Goal: Communication & Community: Answer question/provide support

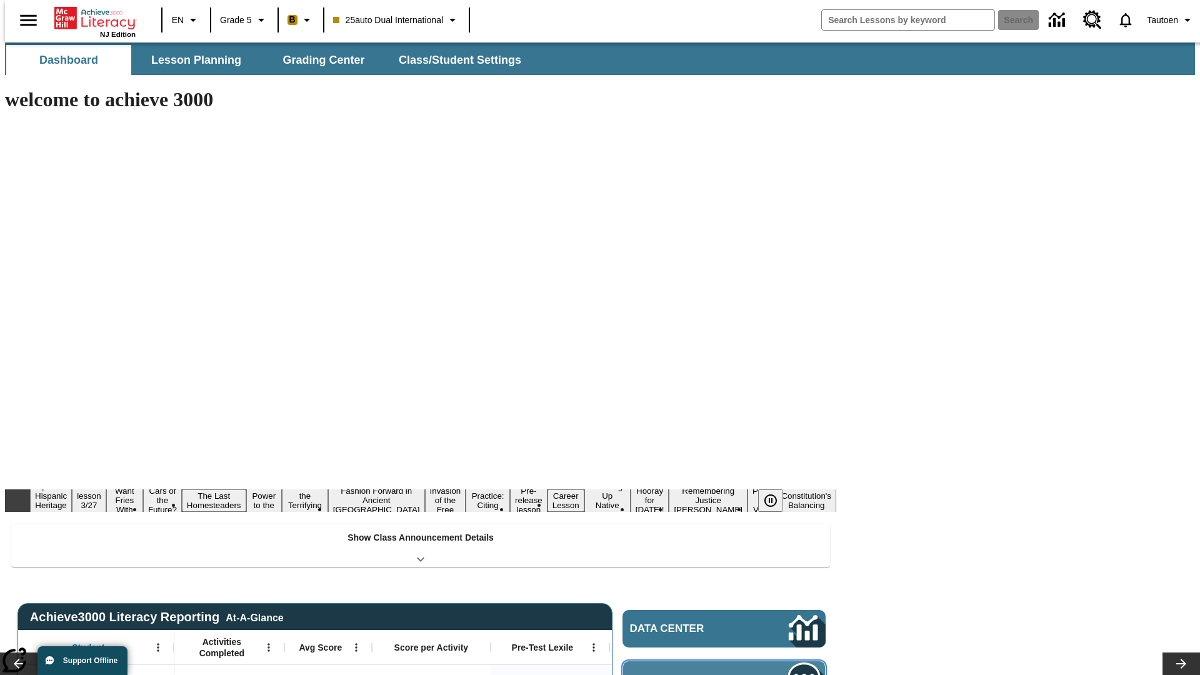
click at [728, 674] on span "Message Center" at bounding box center [691, 680] width 121 height 13
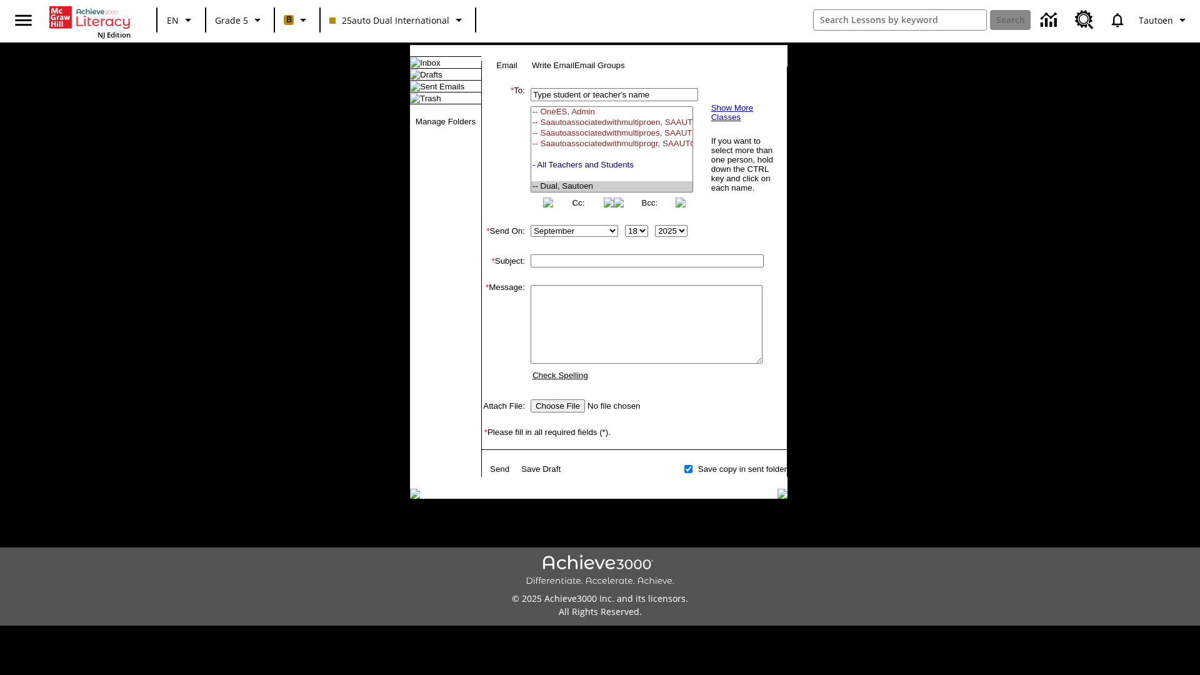
select select "U,21476361,1"
type input "Autotest-QjIXTCtNxA"
type textarea "email body message"
click at [501, 474] on link "Send" at bounding box center [499, 468] width 19 height 9
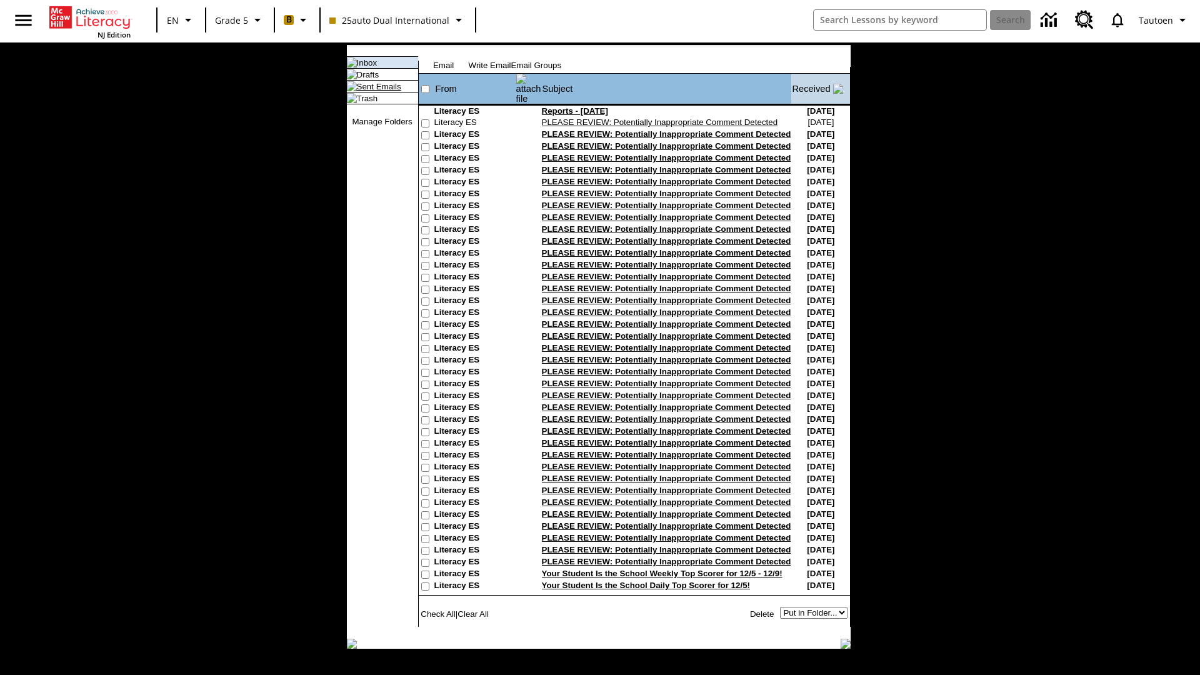
click at [369, 91] on link "Sent Emails" at bounding box center [379, 86] width 44 height 9
